Goal: Information Seeking & Learning: Check status

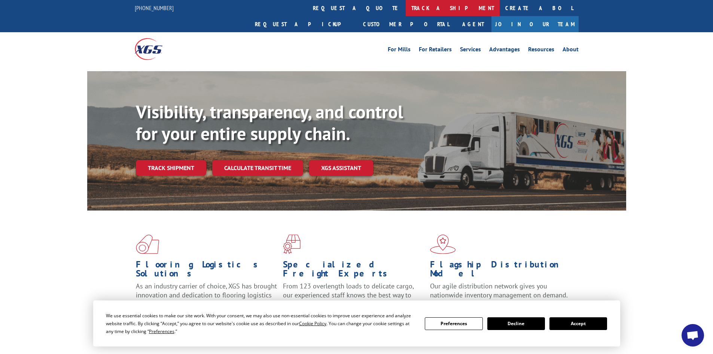
click at [406, 8] on link "track a shipment" at bounding box center [453, 8] width 94 height 16
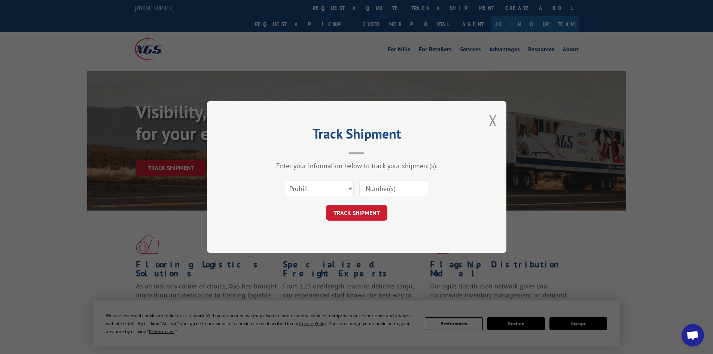
click at [382, 189] on input at bounding box center [394, 189] width 69 height 16
paste input "17521461"
type input "17521461"
click at [364, 216] on button "TRACK SHIPMENT" at bounding box center [356, 213] width 61 height 16
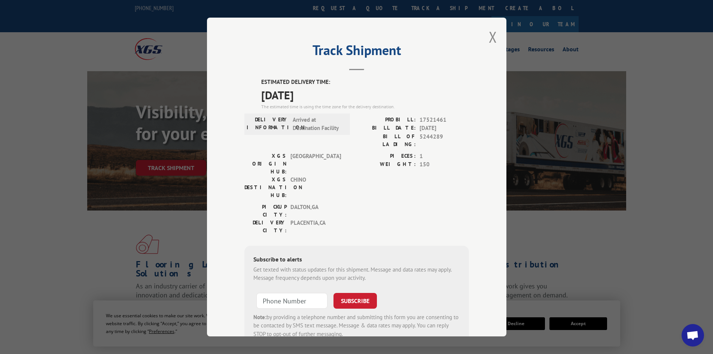
drag, startPoint x: 260, startPoint y: 83, endPoint x: 330, endPoint y: 90, distance: 70.4
click at [330, 90] on div "ESTIMATED DELIVERY TIME: [DATE] The estimated time is using the time zone for t…" at bounding box center [365, 94] width 208 height 32
click at [345, 88] on span "[DATE]" at bounding box center [365, 95] width 208 height 17
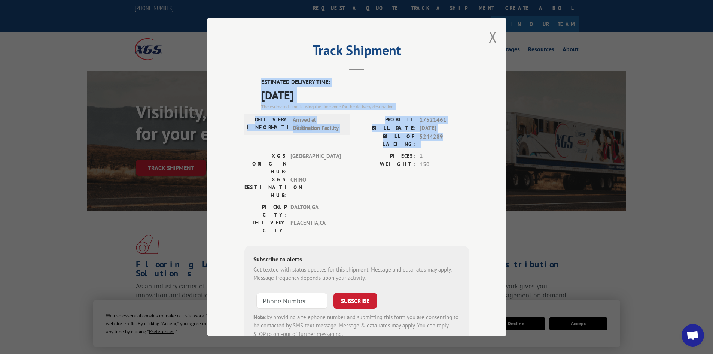
drag, startPoint x: 254, startPoint y: 80, endPoint x: 445, endPoint y: 140, distance: 200.2
click at [445, 140] on div "ESTIMATED DELIVERY TIME: [DATE] The estimated time is using the time zone for t…" at bounding box center [357, 212] width 225 height 269
copy div "ESTIMATED DELIVERY TIME: [DATE] The estimated time is using the time zone for t…"
